Goal: Task Accomplishment & Management: Manage account settings

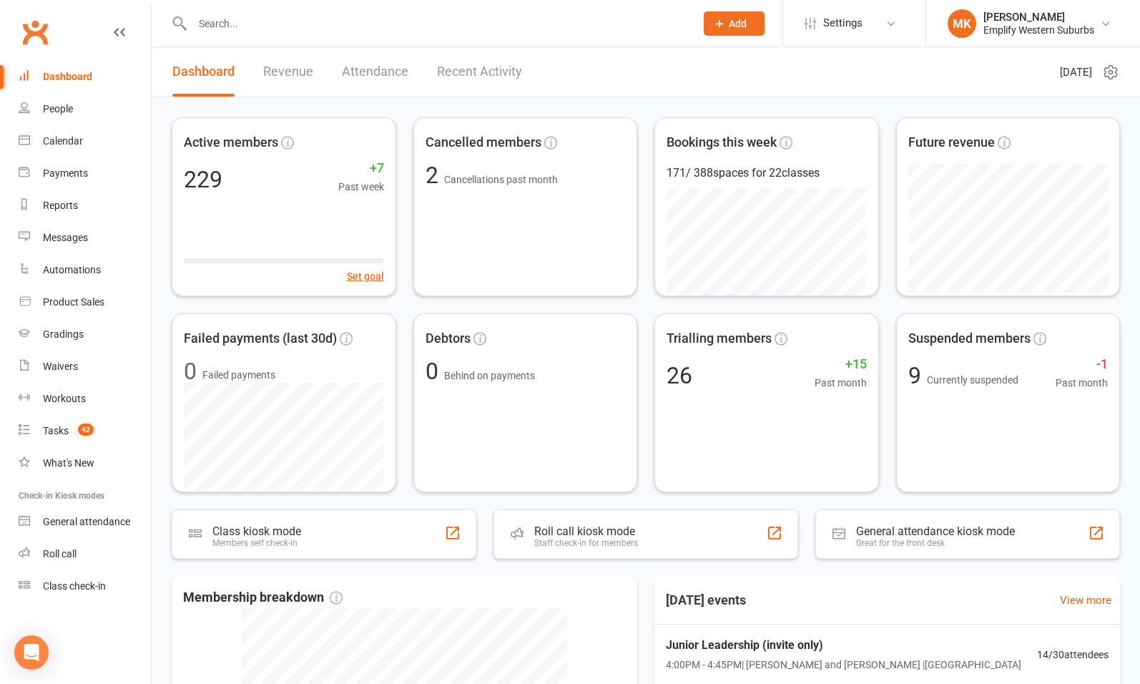
click at [255, 21] on input "text" at bounding box center [436, 24] width 497 height 20
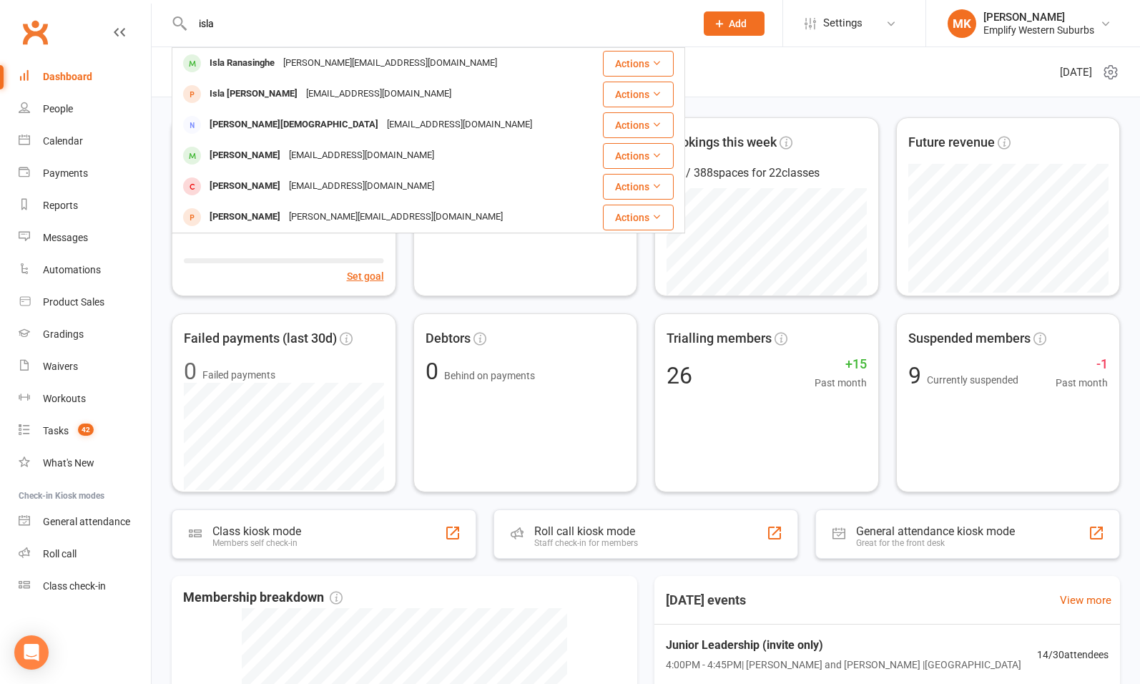
type input "isla"
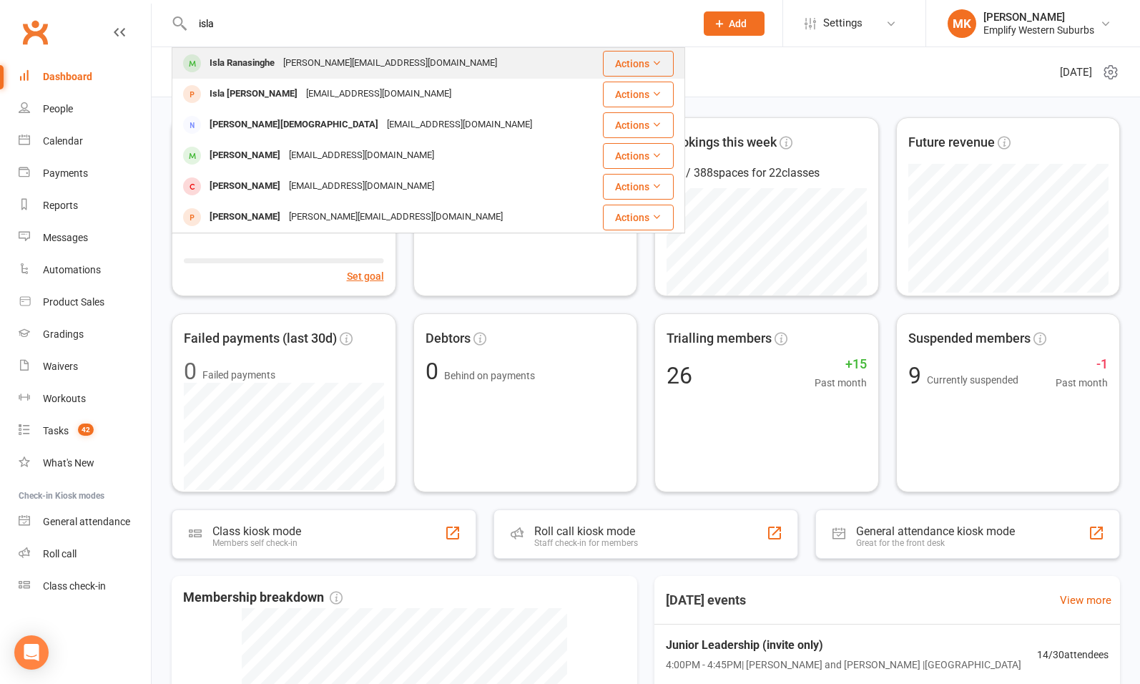
click at [318, 65] on div "[PERSON_NAME][EMAIL_ADDRESS][DOMAIN_NAME]" at bounding box center [390, 63] width 222 height 21
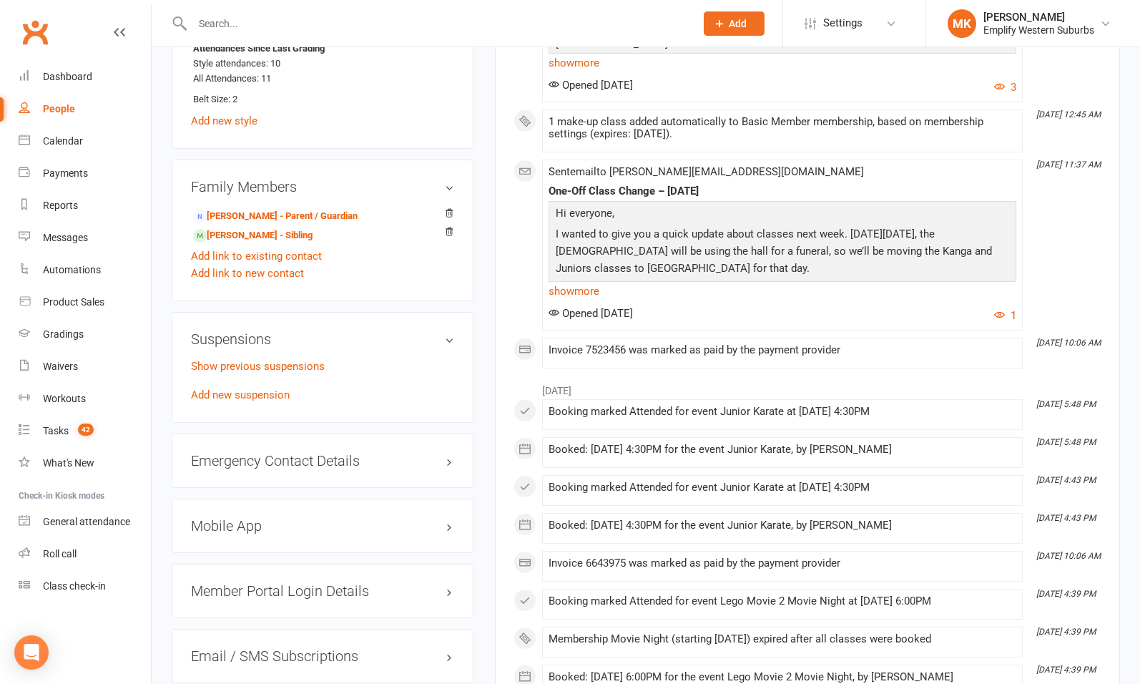
scroll to position [1039, 0]
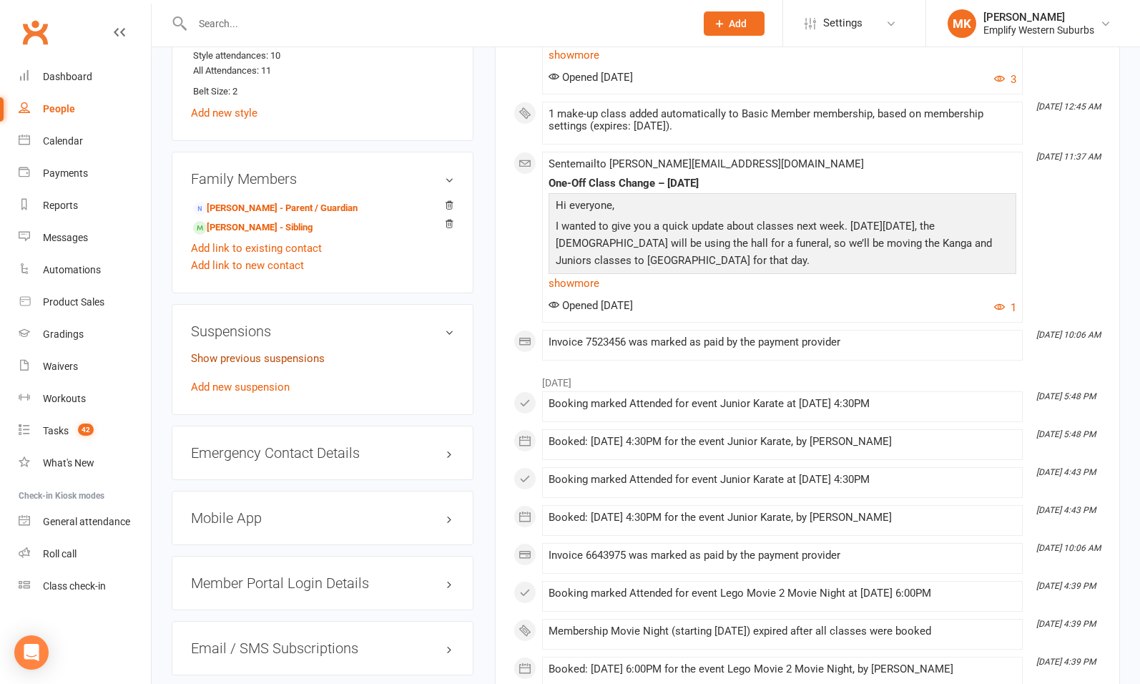
click at [220, 365] on link "Show previous suspensions" at bounding box center [258, 358] width 134 height 13
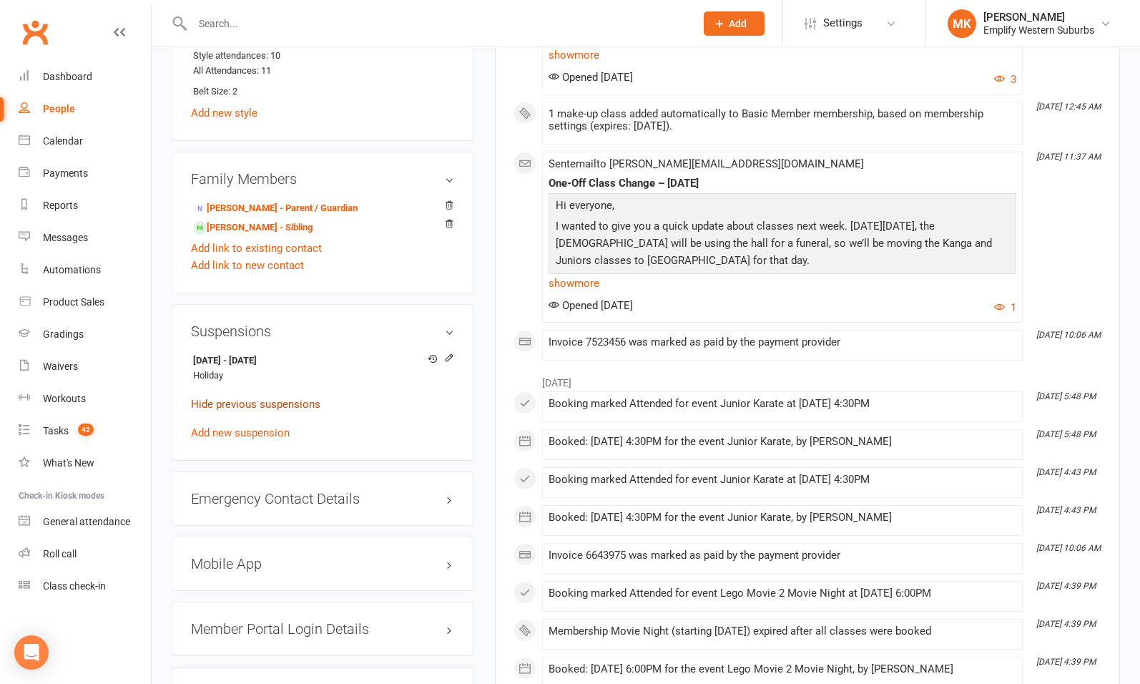
click at [240, 408] on link "Hide previous suspensions" at bounding box center [255, 404] width 129 height 13
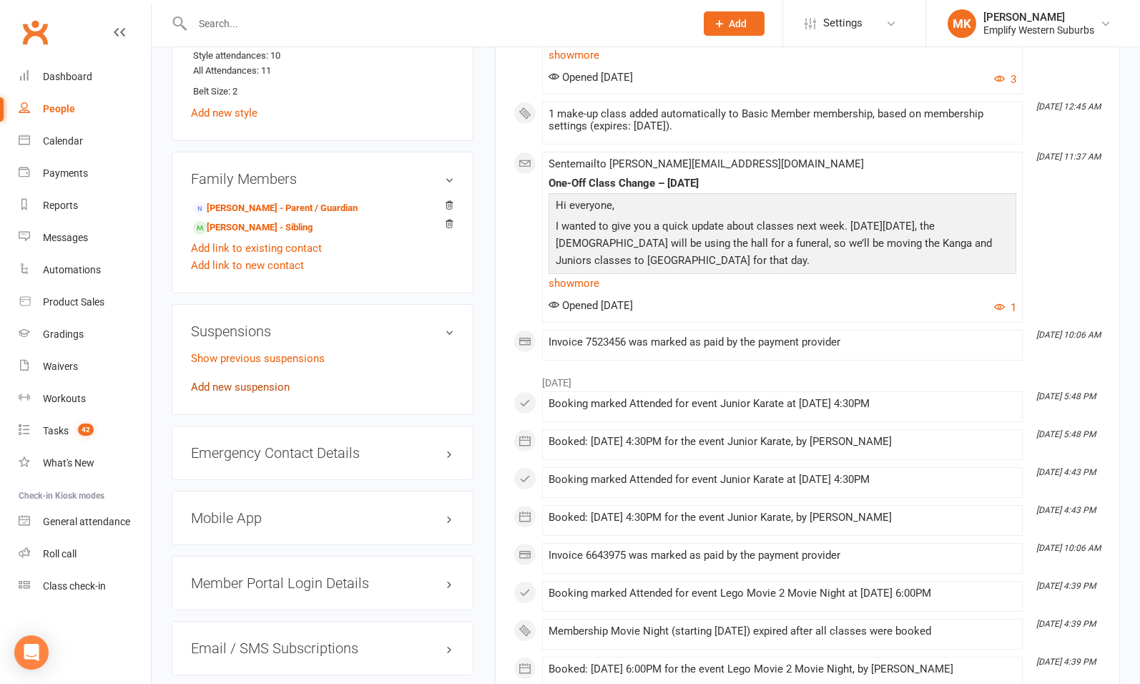
click at [224, 392] on link "Add new suspension" at bounding box center [240, 386] width 99 height 13
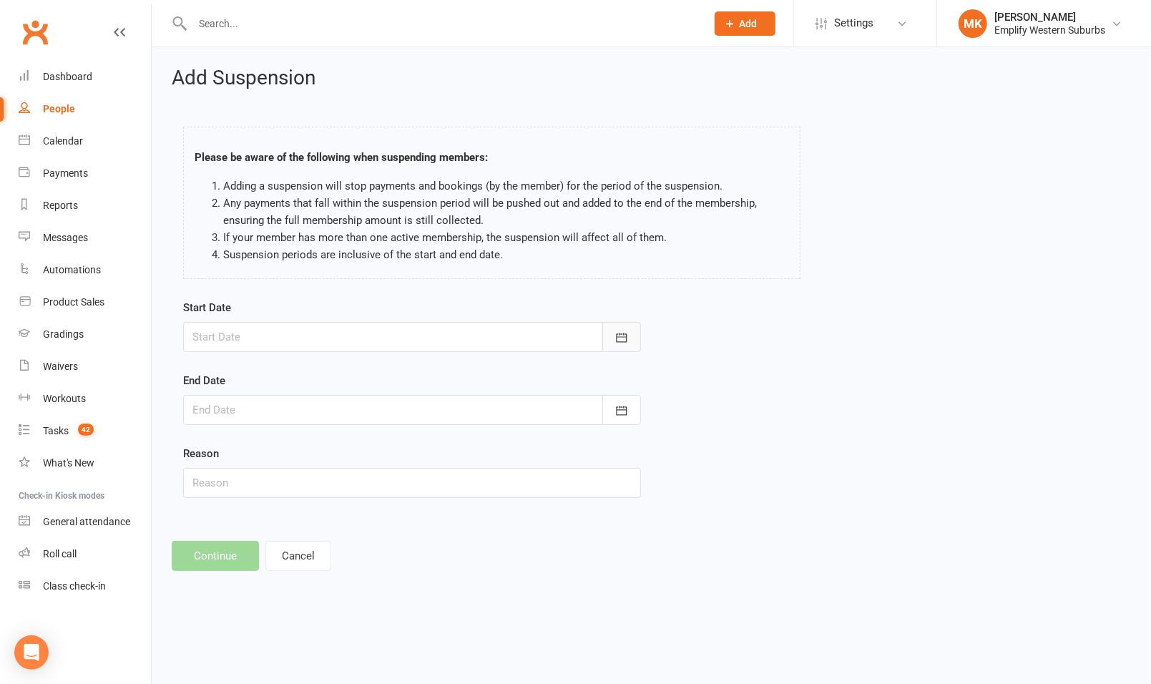
click at [617, 350] on button "button" at bounding box center [621, 337] width 39 height 30
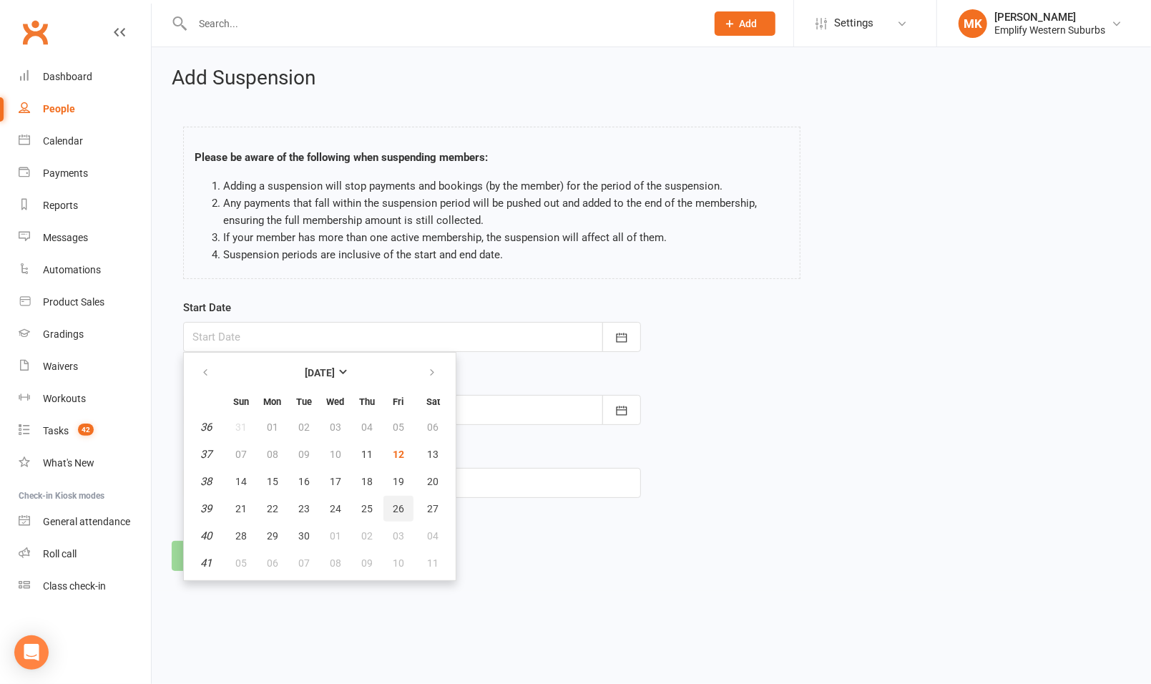
click at [398, 506] on span "26" at bounding box center [398, 508] width 11 height 11
type input "[DATE]"
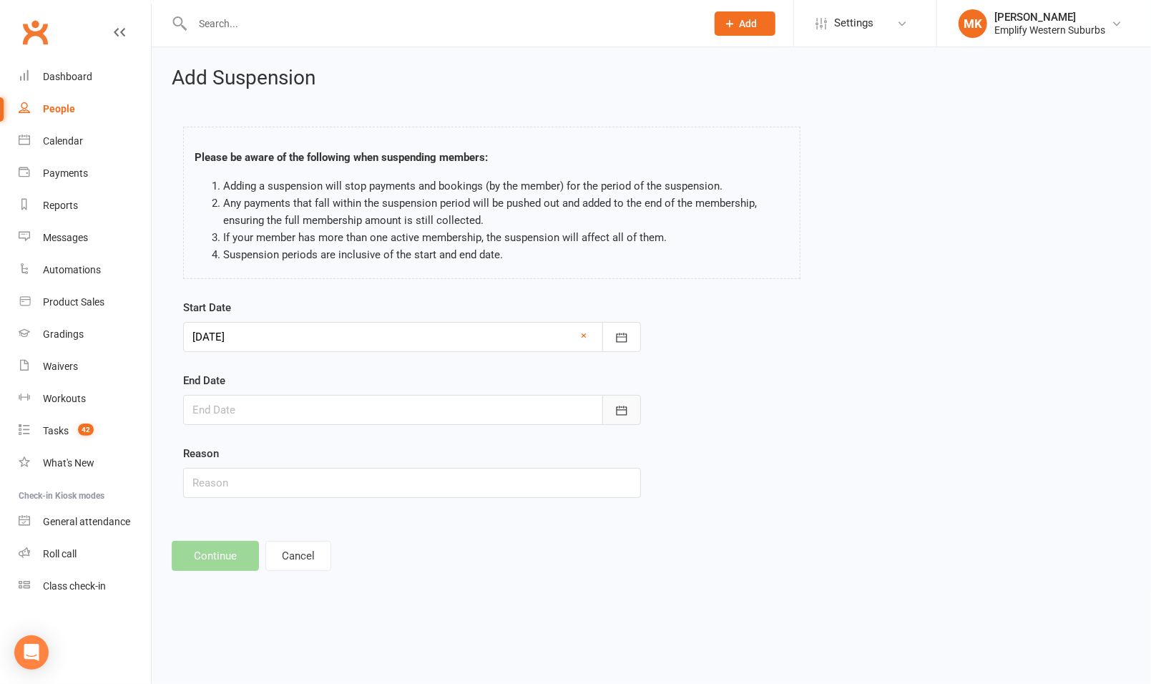
click at [622, 416] on button "button" at bounding box center [621, 410] width 39 height 30
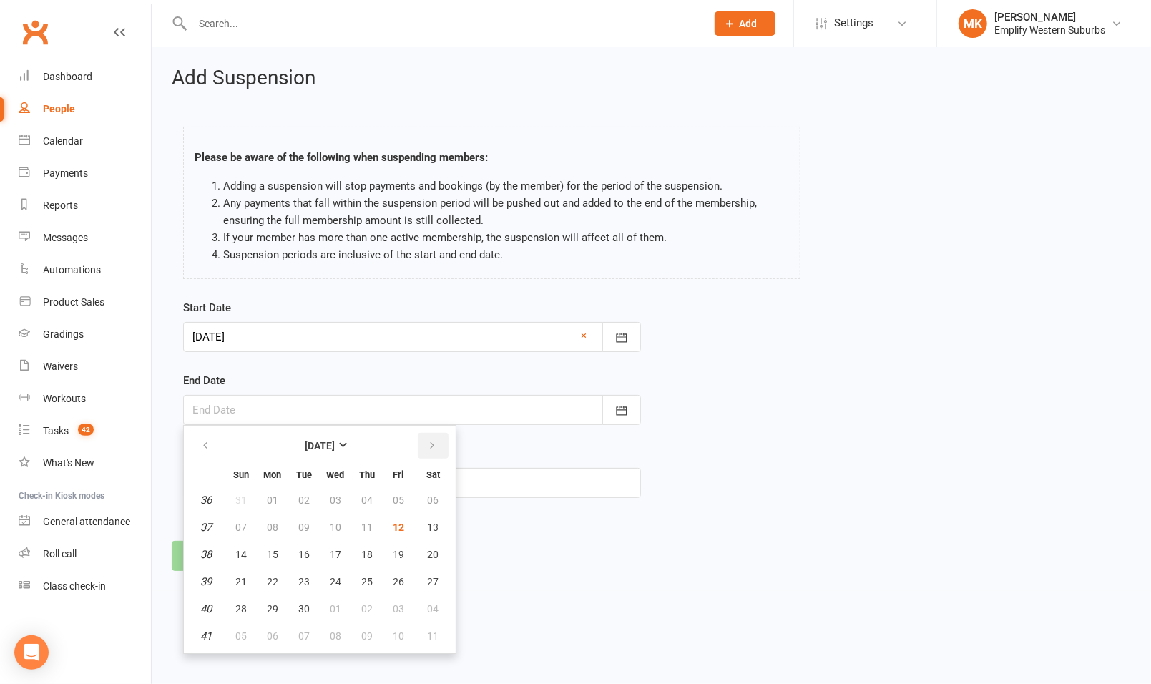
click at [433, 447] on icon "button" at bounding box center [432, 445] width 10 height 11
click at [334, 552] on span "15" at bounding box center [335, 554] width 11 height 11
type input "[DATE]"
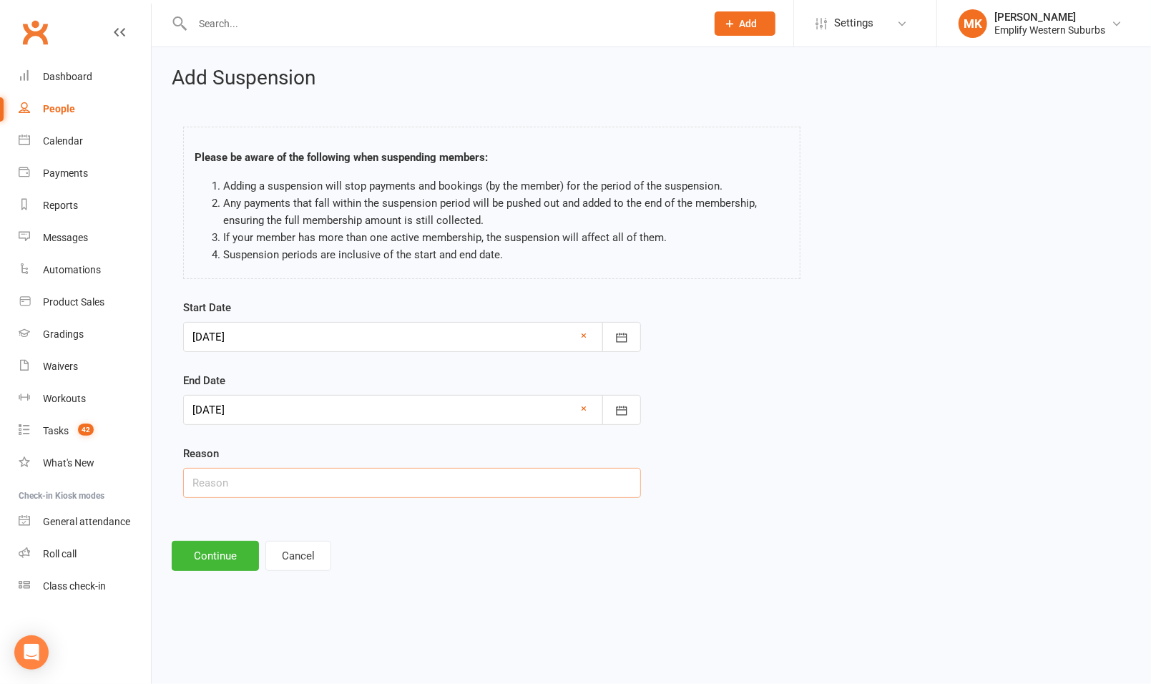
click at [237, 489] on input "text" at bounding box center [412, 483] width 458 height 30
type input "Away"
click at [227, 559] on button "Continue" at bounding box center [215, 556] width 87 height 30
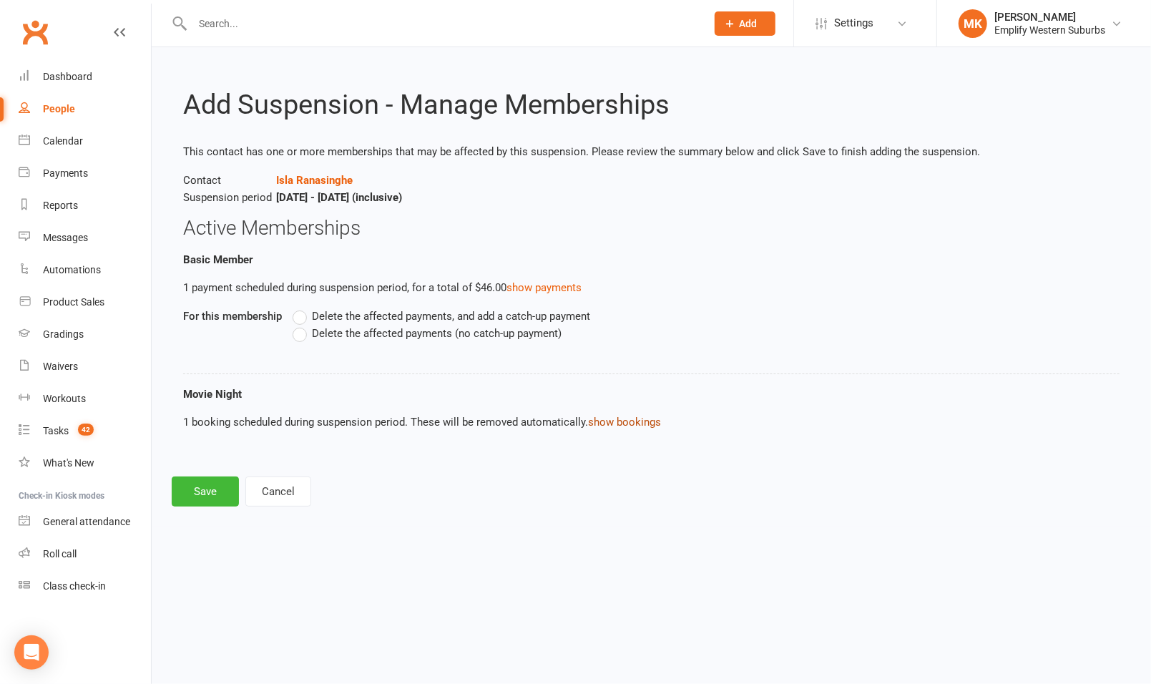
click at [620, 423] on button "show bookings" at bounding box center [624, 421] width 73 height 17
click at [268, 532] on button "Cancel" at bounding box center [278, 529] width 66 height 30
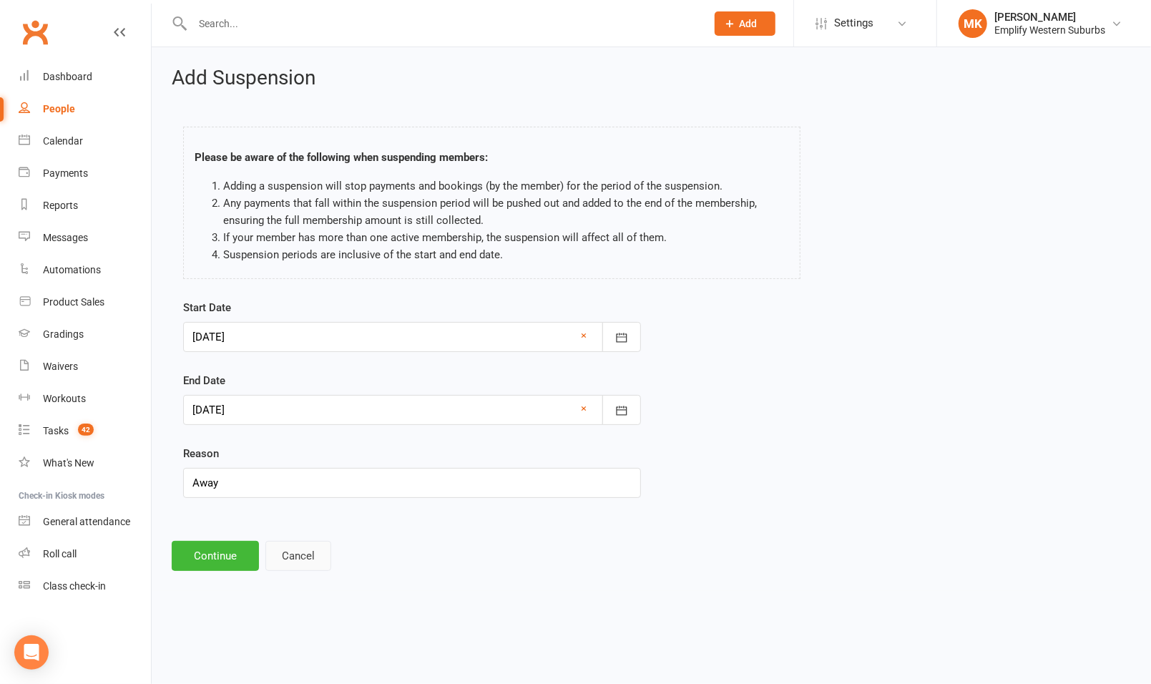
click at [293, 554] on button "Cancel" at bounding box center [298, 556] width 66 height 30
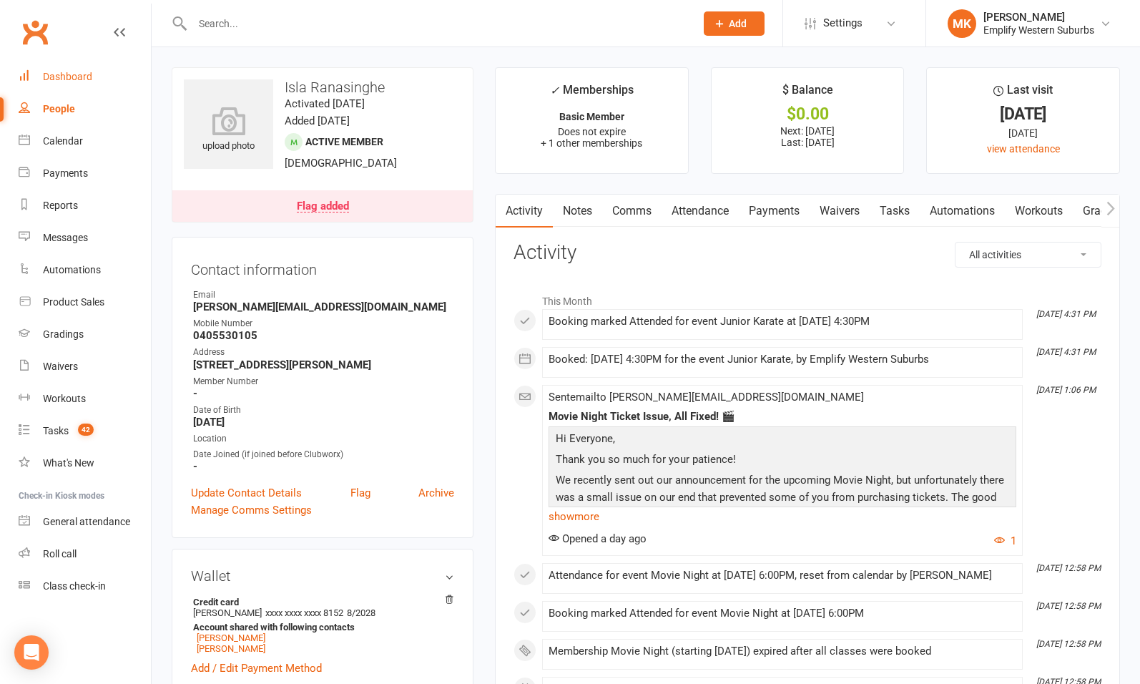
click at [85, 74] on div "Dashboard" at bounding box center [67, 76] width 49 height 11
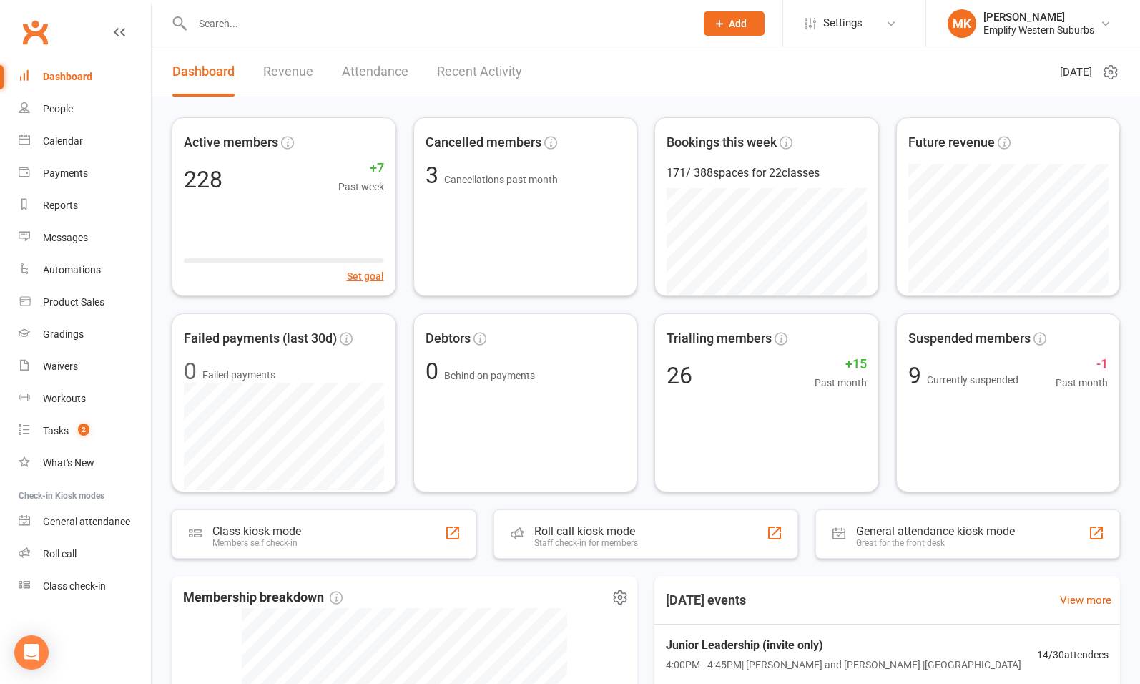
scroll to position [356, 0]
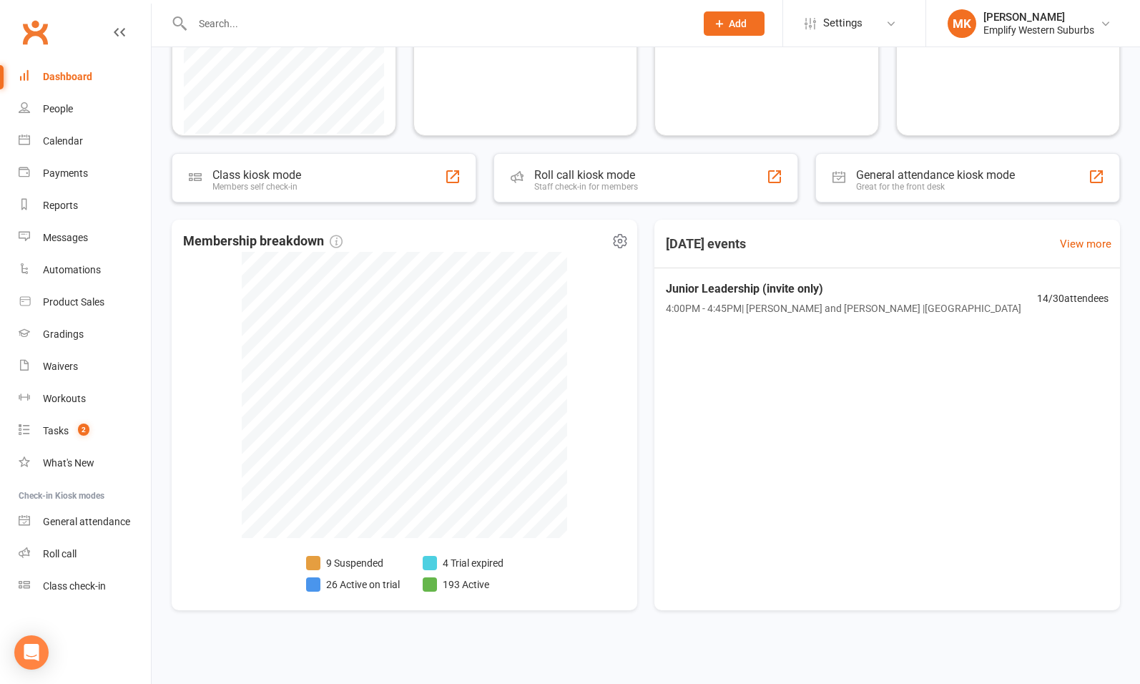
click at [477, 560] on li "4 Trial expired" at bounding box center [463, 563] width 81 height 16
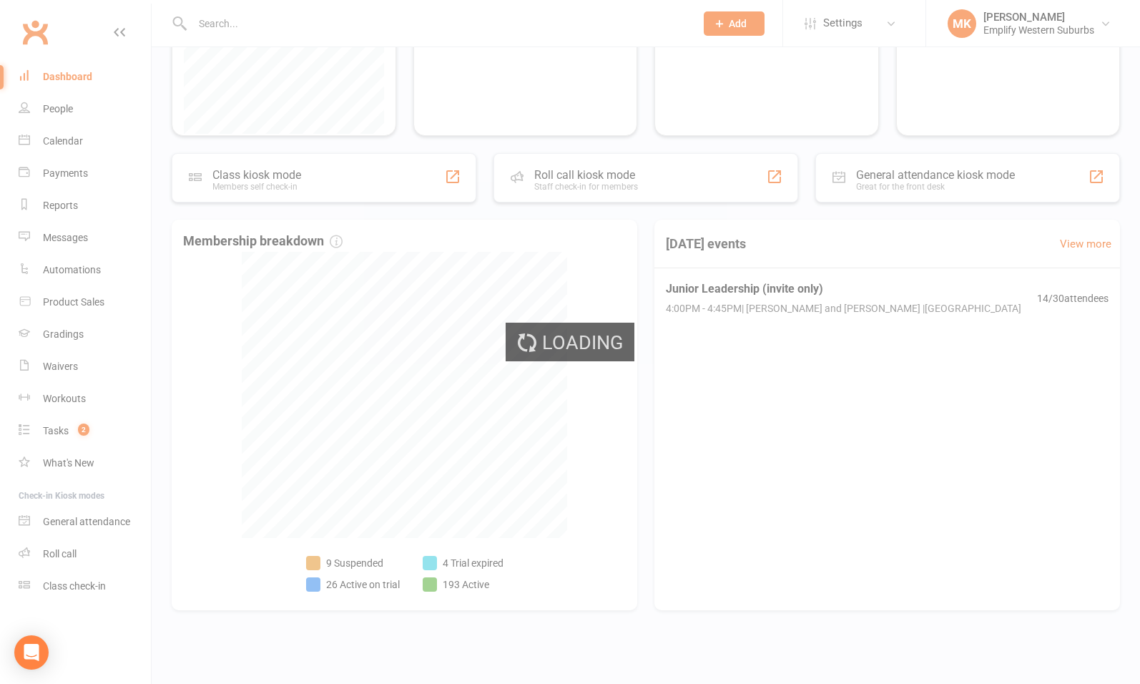
select select "trial_expired"
select select "100"
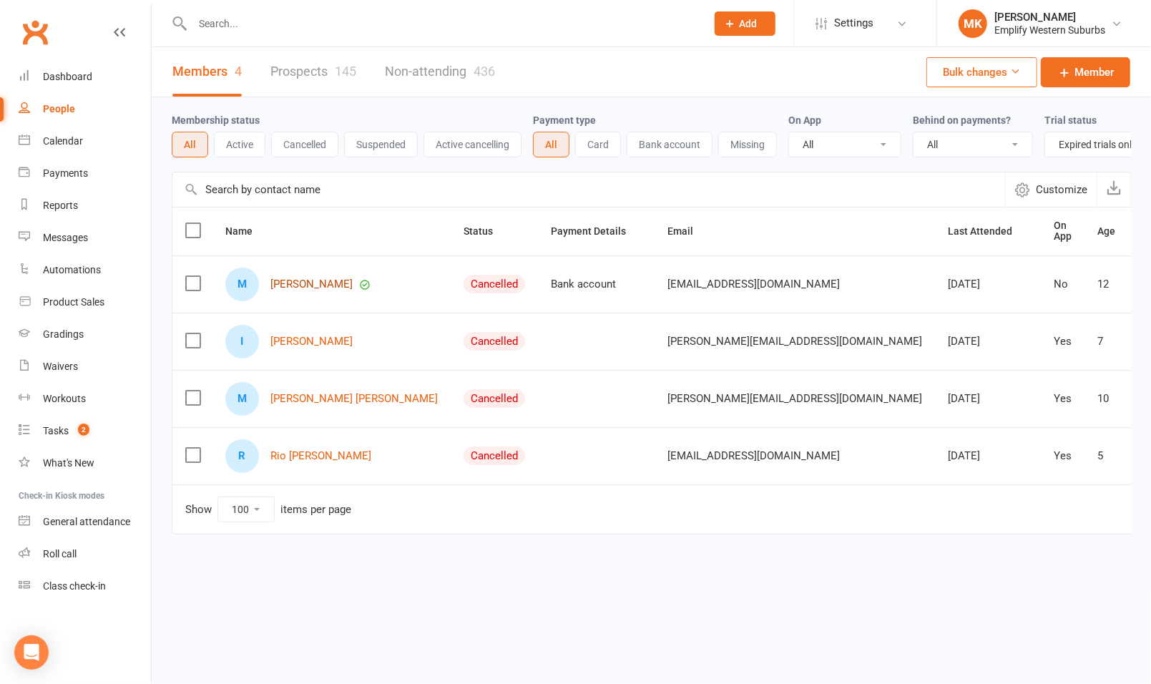
click at [290, 290] on link "Milla Rocca" at bounding box center [311, 284] width 82 height 12
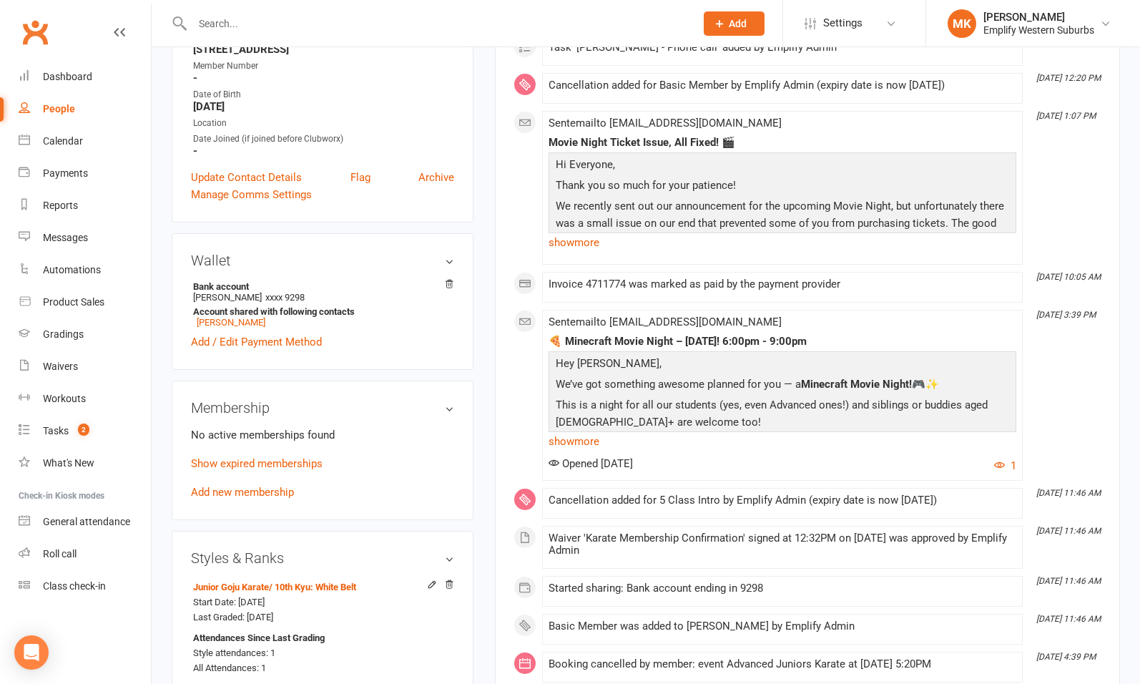
scroll to position [336, 0]
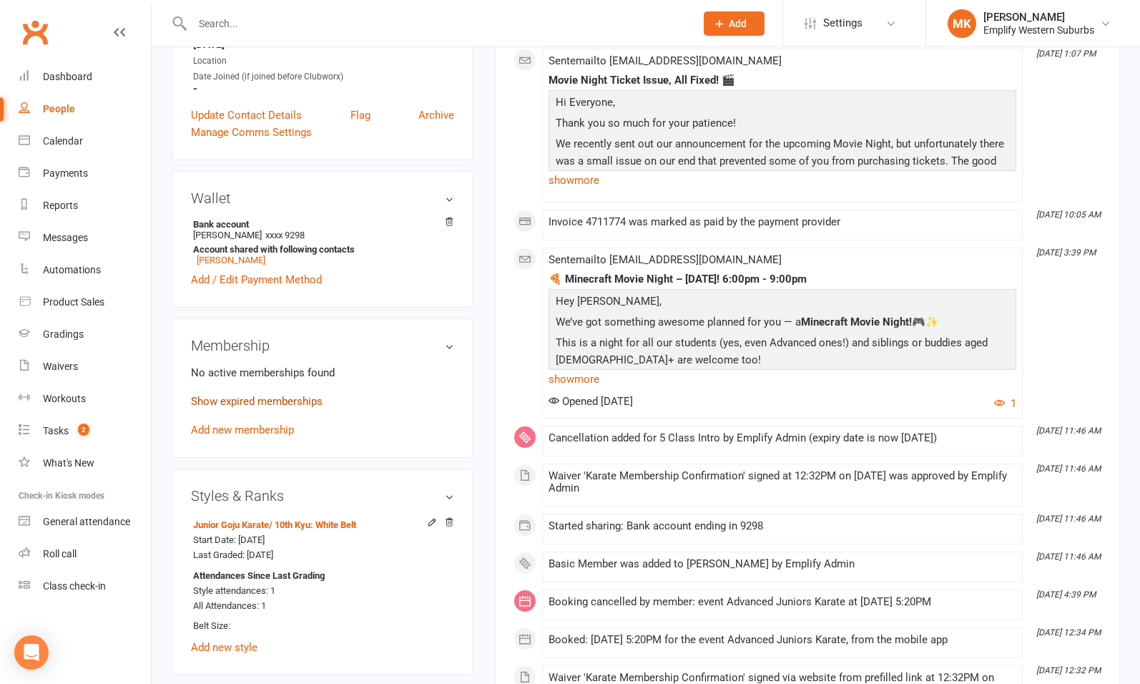
click at [237, 405] on link "Show expired memberships" at bounding box center [257, 401] width 132 height 13
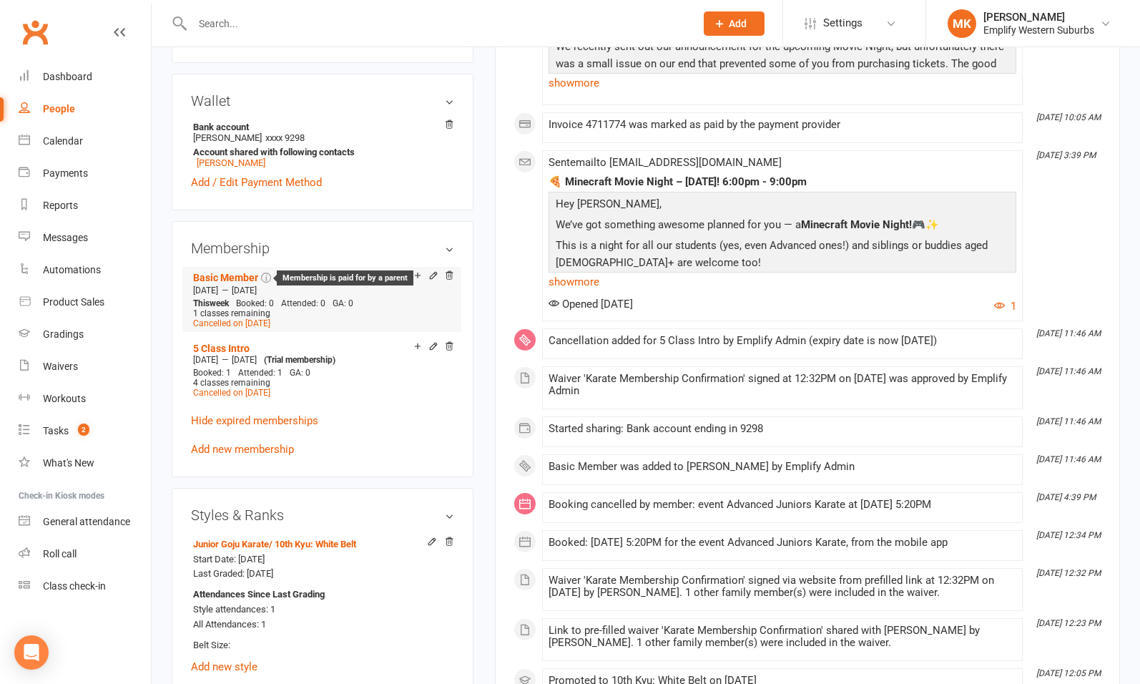
scroll to position [0, 0]
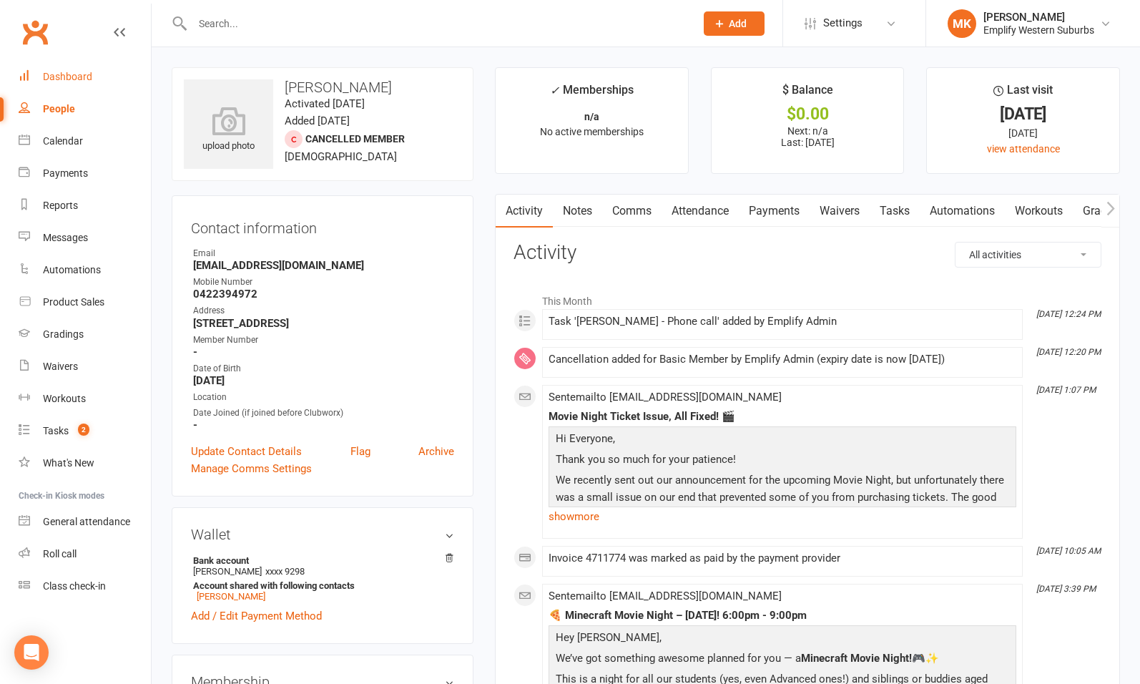
click at [51, 75] on div "Dashboard" at bounding box center [67, 76] width 49 height 11
